Goal: Book appointment/travel/reservation

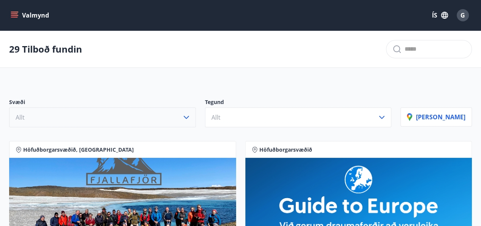
click at [191, 118] on icon "button" at bounding box center [186, 117] width 9 height 9
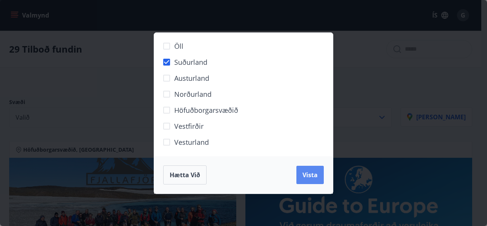
click at [313, 174] on span "Vista" at bounding box center [310, 174] width 15 height 8
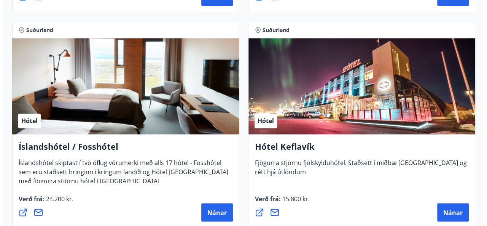
scroll to position [595, 0]
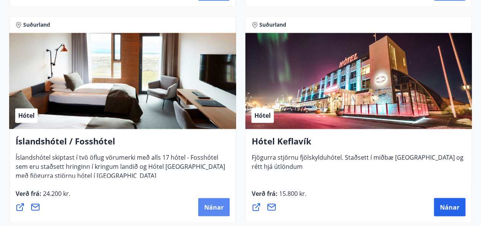
click at [217, 206] on span "Nánar" at bounding box center [213, 206] width 19 height 8
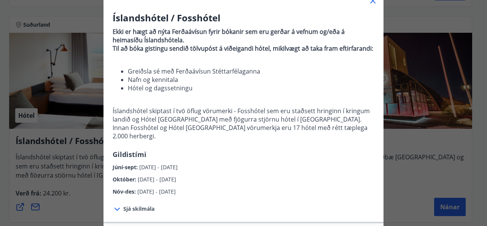
scroll to position [62, 0]
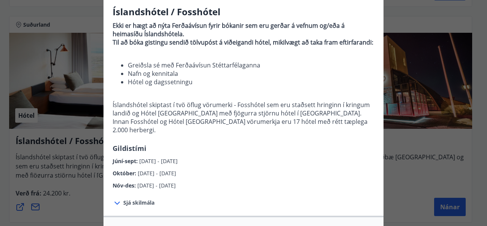
click at [146, 199] on span "Sjá skilmála" at bounding box center [138, 203] width 31 height 8
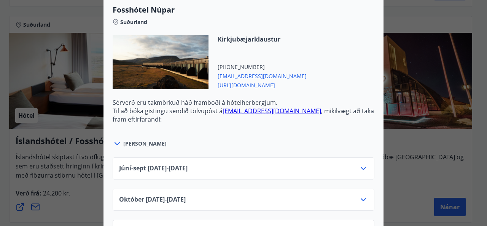
scroll to position [636, 0]
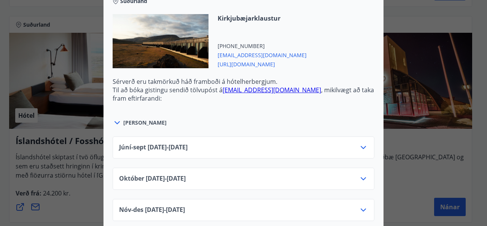
click at [359, 143] on icon at bounding box center [363, 147] width 9 height 9
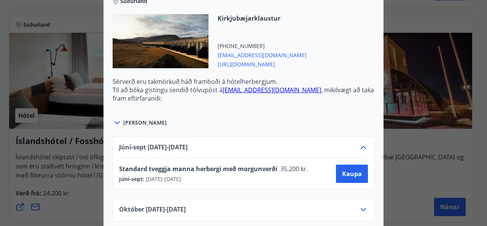
click at [361, 208] on icon at bounding box center [363, 209] width 5 height 3
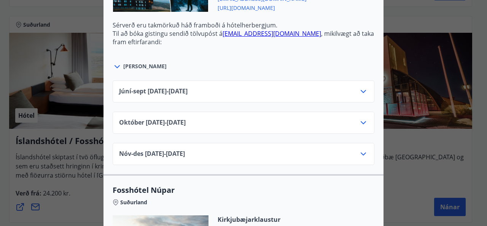
scroll to position [432, 0]
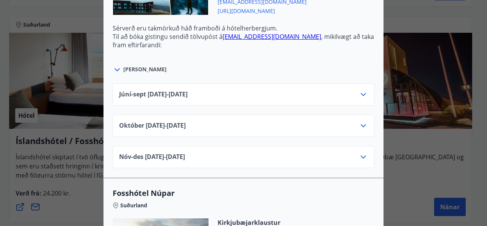
click at [359, 90] on icon at bounding box center [363, 94] width 9 height 9
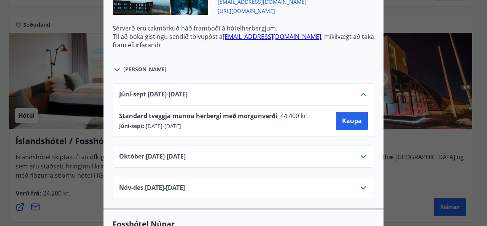
click at [361, 186] on icon at bounding box center [363, 187] width 5 height 3
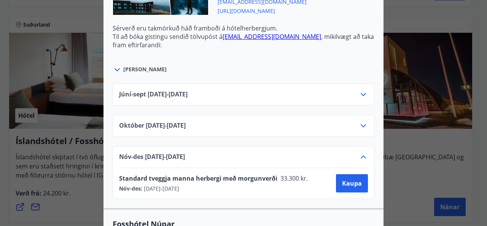
click at [359, 121] on icon at bounding box center [363, 125] width 9 height 9
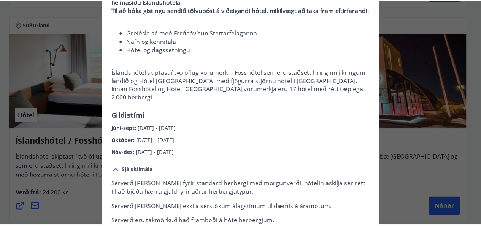
scroll to position [0, 0]
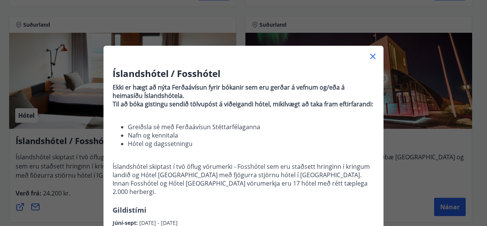
click at [373, 56] on icon at bounding box center [373, 56] width 1 height 1
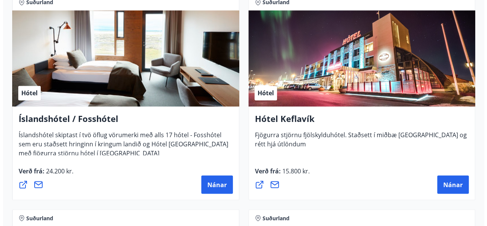
scroll to position [619, 0]
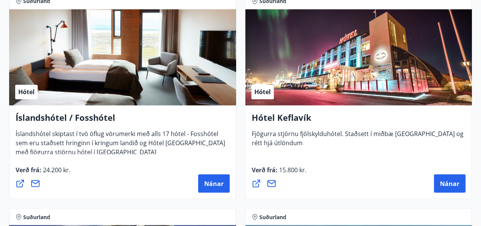
click at [401, 88] on div "Hótel" at bounding box center [358, 57] width 227 height 96
click at [419, 131] on span "Fjögurra stjörnu fjölskylduhótel. Staðsett í miðbæ [GEOGRAPHIC_DATA] og rétt hj…" at bounding box center [358, 141] width 212 height 24
click at [449, 180] on span "Nánar" at bounding box center [449, 183] width 19 height 8
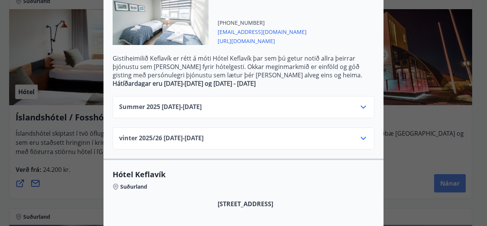
scroll to position [229, 0]
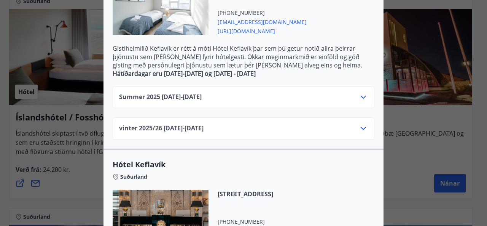
click at [360, 92] on icon at bounding box center [363, 96] width 9 height 9
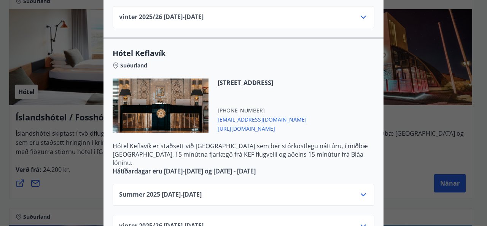
scroll to position [472, 0]
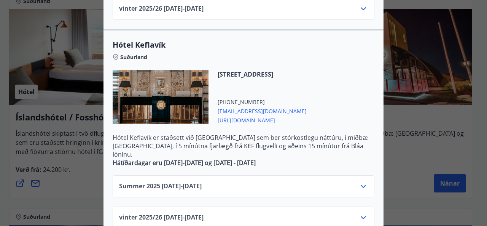
click at [360, 182] on icon at bounding box center [363, 186] width 9 height 9
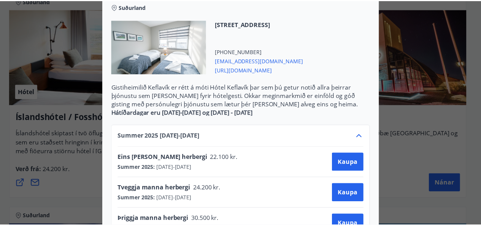
scroll to position [0, 0]
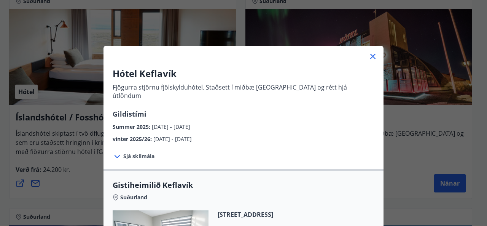
click at [368, 56] on icon at bounding box center [372, 56] width 9 height 9
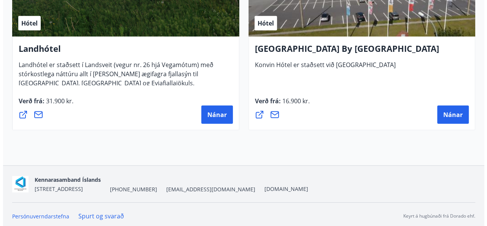
scroll to position [1120, 0]
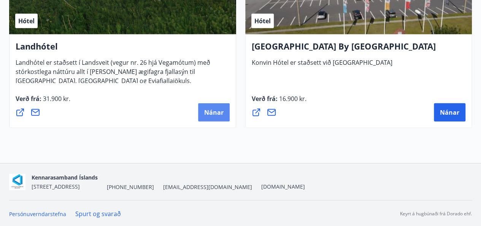
click at [218, 112] on span "Nánar" at bounding box center [213, 112] width 19 height 8
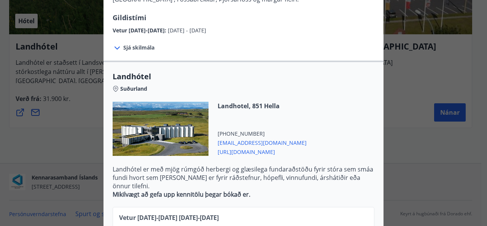
scroll to position [161, 0]
